Goal: Task Accomplishment & Management: Complete application form

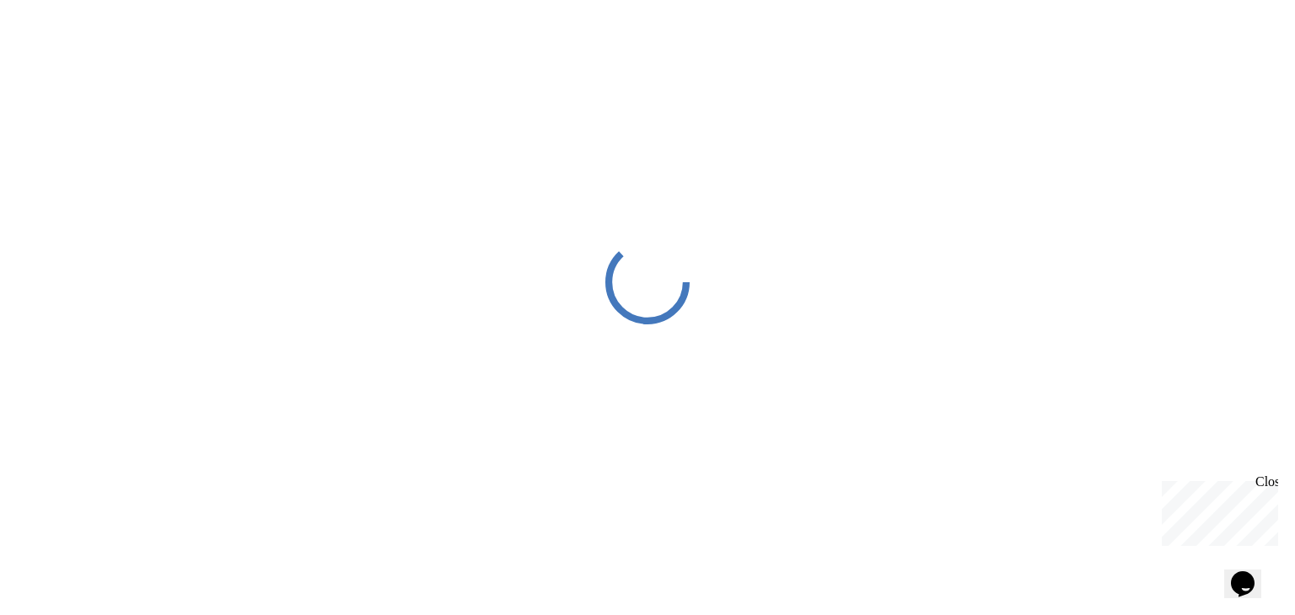
click at [668, 256] on icon at bounding box center [647, 282] width 90 height 90
click at [547, 126] on div at bounding box center [647, 282] width 1295 height 565
click at [546, 126] on div at bounding box center [647, 282] width 1295 height 565
